Goal: Find specific page/section: Find specific page/section

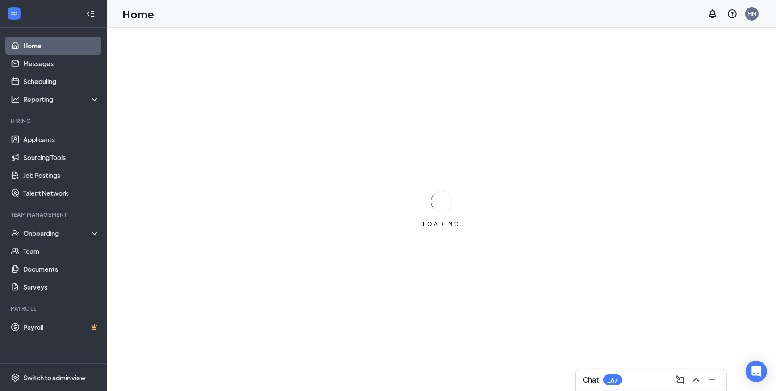
click at [592, 381] on h3 "Chat" at bounding box center [591, 380] width 16 height 10
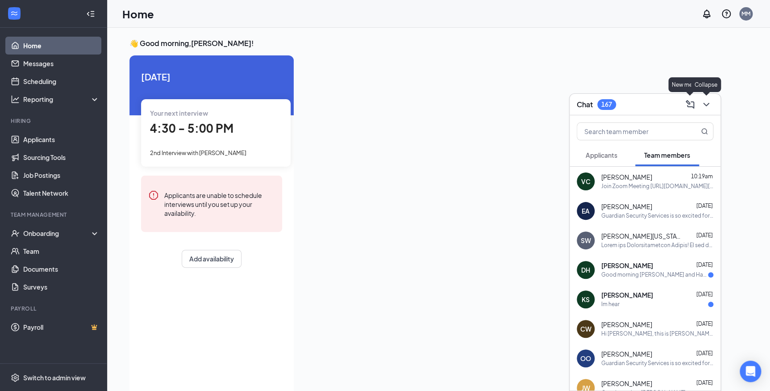
click at [704, 105] on icon "ChevronDown" at bounding box center [706, 104] width 11 height 11
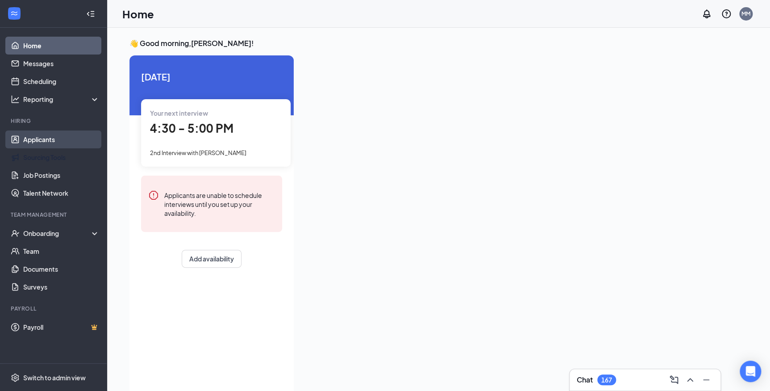
click at [35, 143] on link "Applicants" at bounding box center [61, 139] width 76 height 18
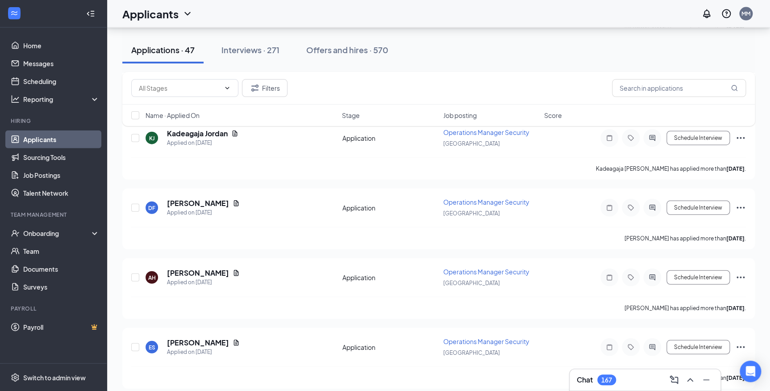
scroll to position [1096, 0]
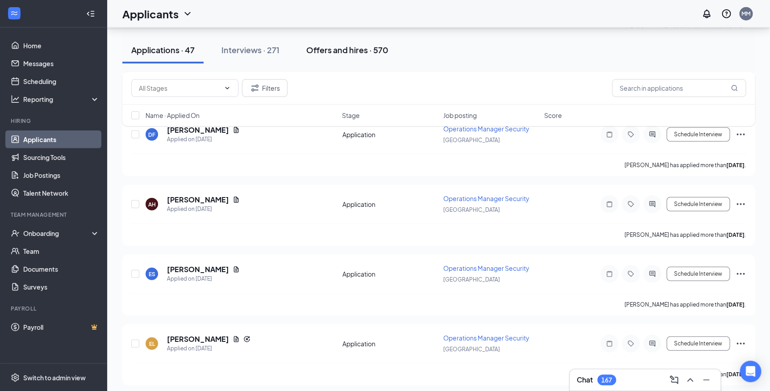
click at [344, 54] on div "Offers and hires · 570" at bounding box center [347, 49] width 82 height 11
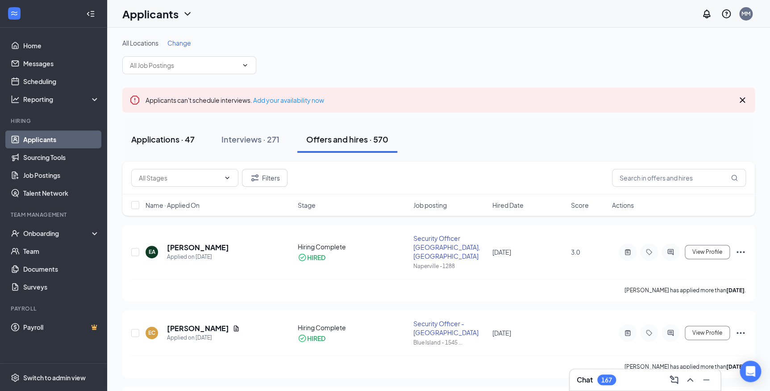
click at [177, 142] on div "Applications · 47" at bounding box center [162, 139] width 63 height 11
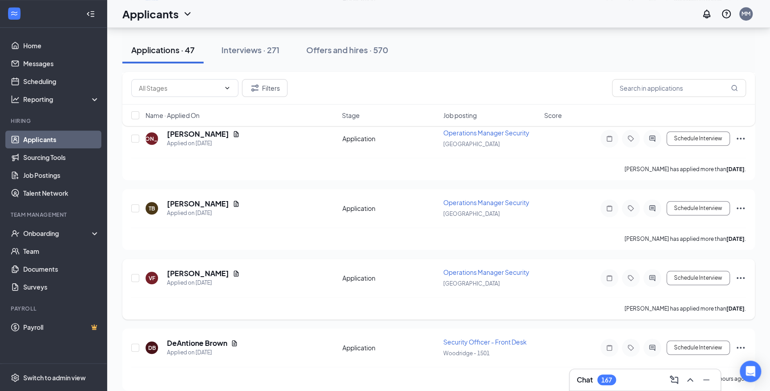
scroll to position [243, 0]
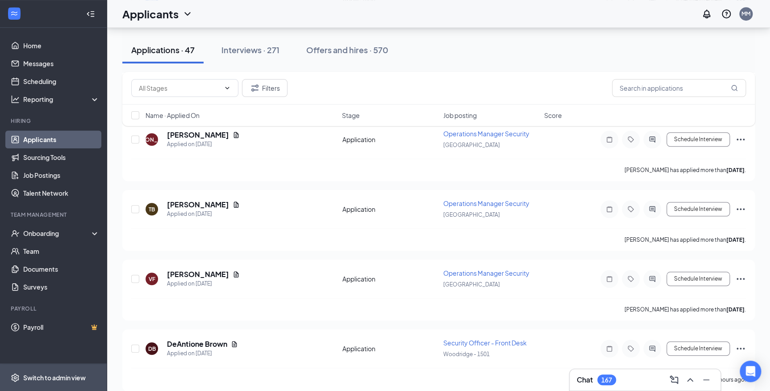
click at [251, 52] on div "Interviews · 271" at bounding box center [250, 49] width 58 height 11
